Goal: Navigation & Orientation: Understand site structure

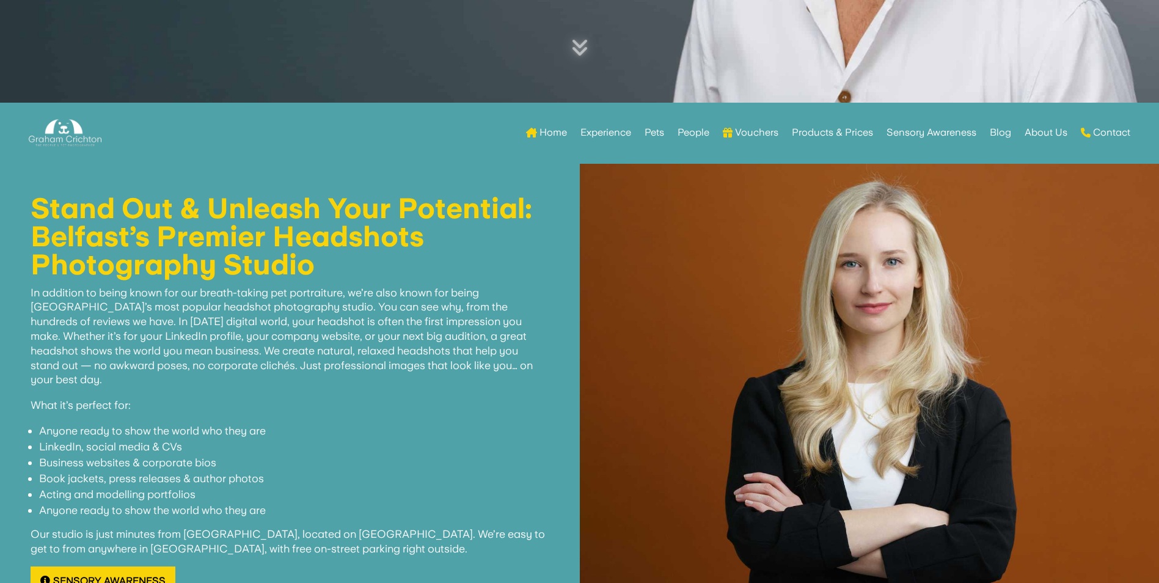
scroll to position [489, 0]
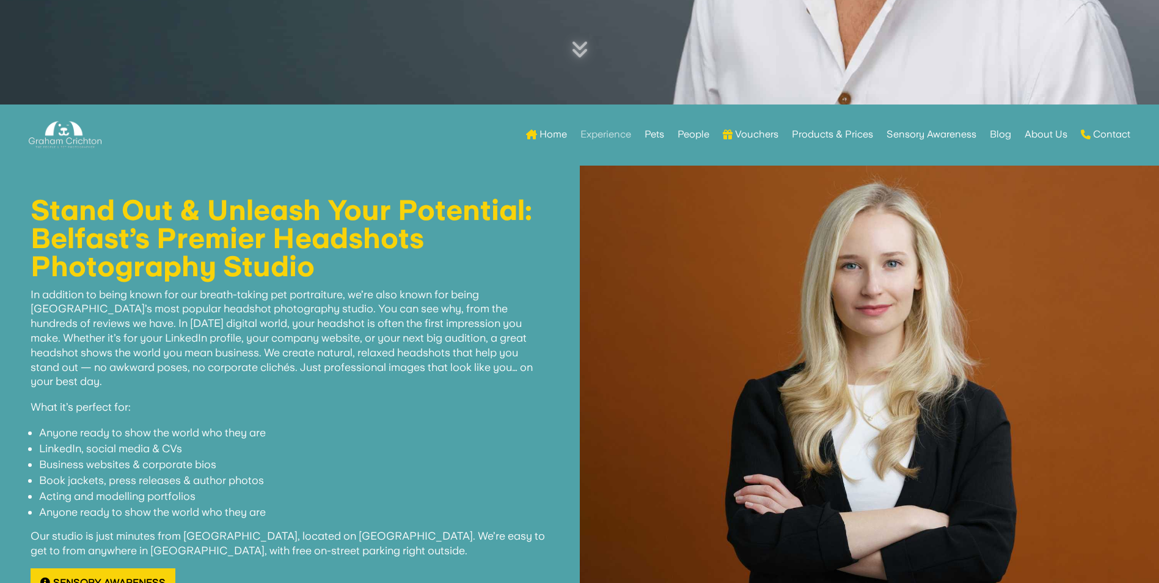
click at [610, 136] on link "Experience" at bounding box center [605, 135] width 51 height 48
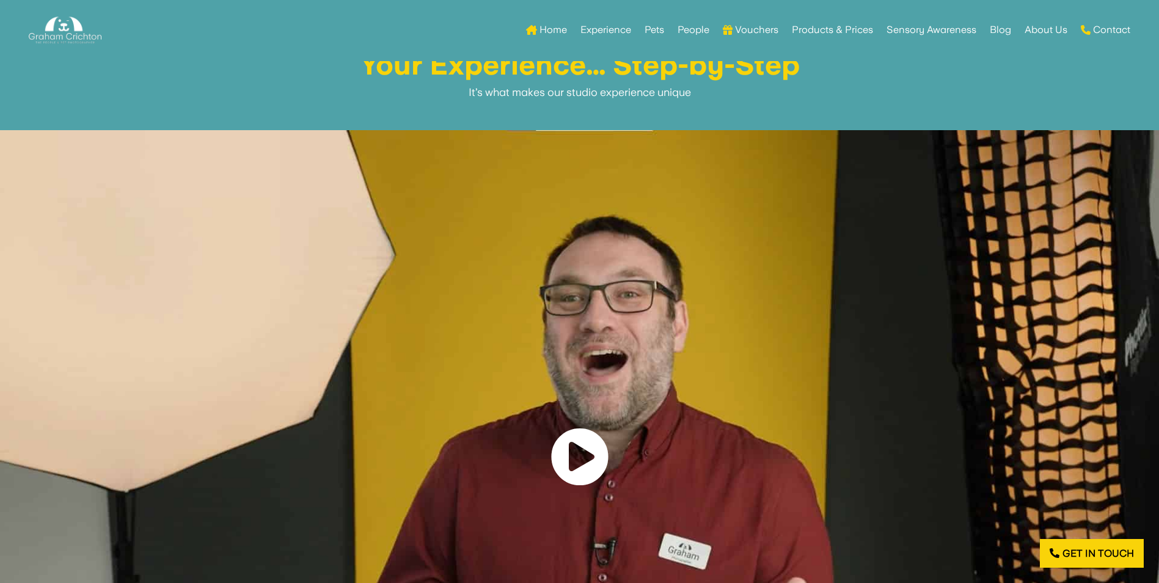
scroll to position [619, 0]
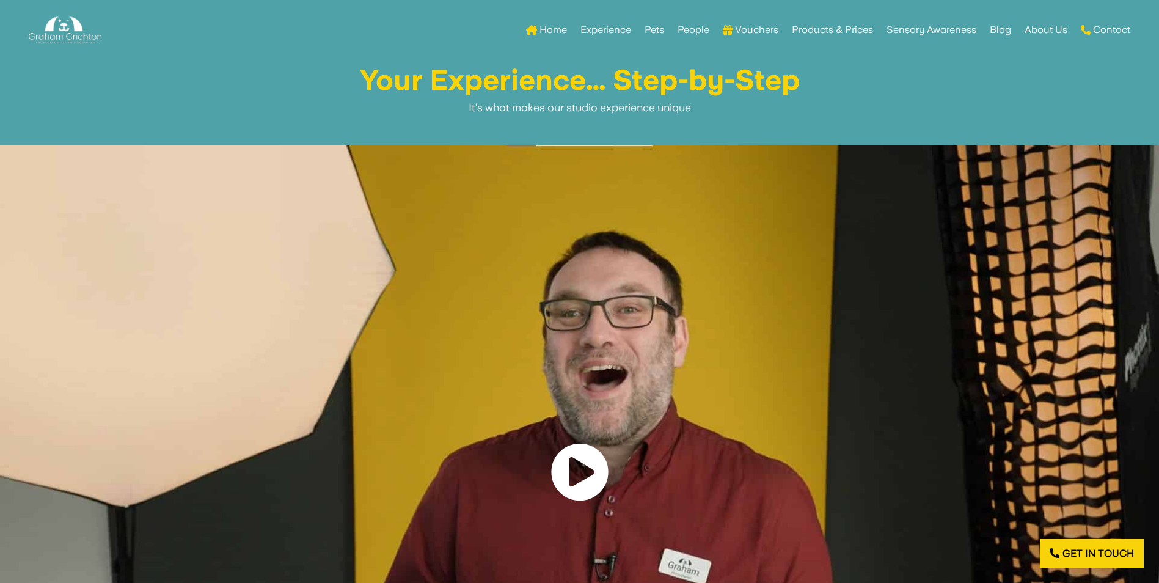
click at [545, 26] on link "Home" at bounding box center [546, 4] width 41 height 48
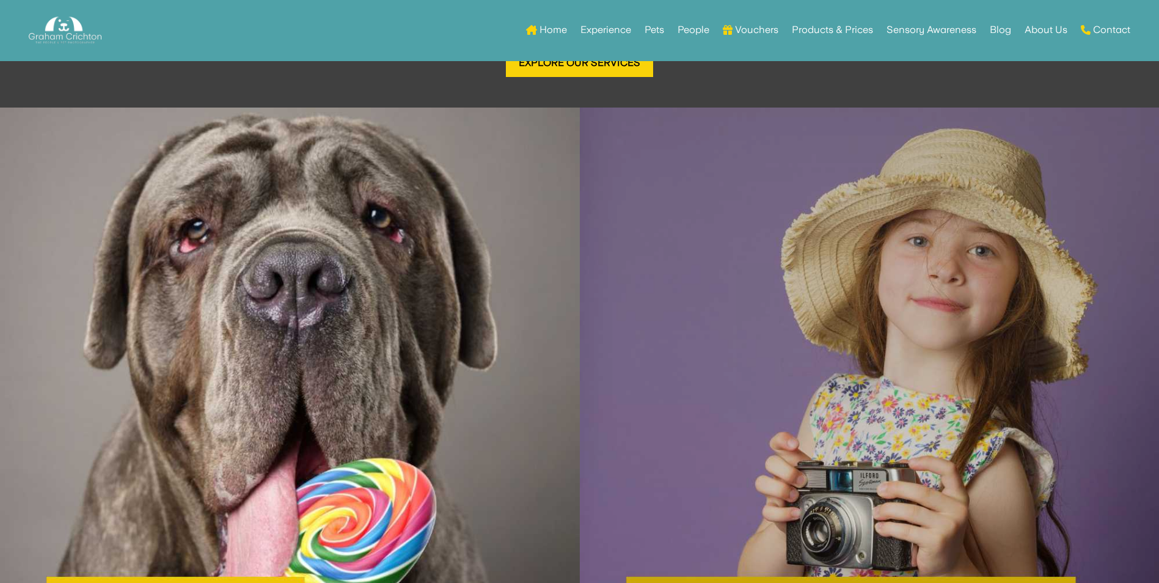
scroll to position [1537, 0]
